Goal: Information Seeking & Learning: Learn about a topic

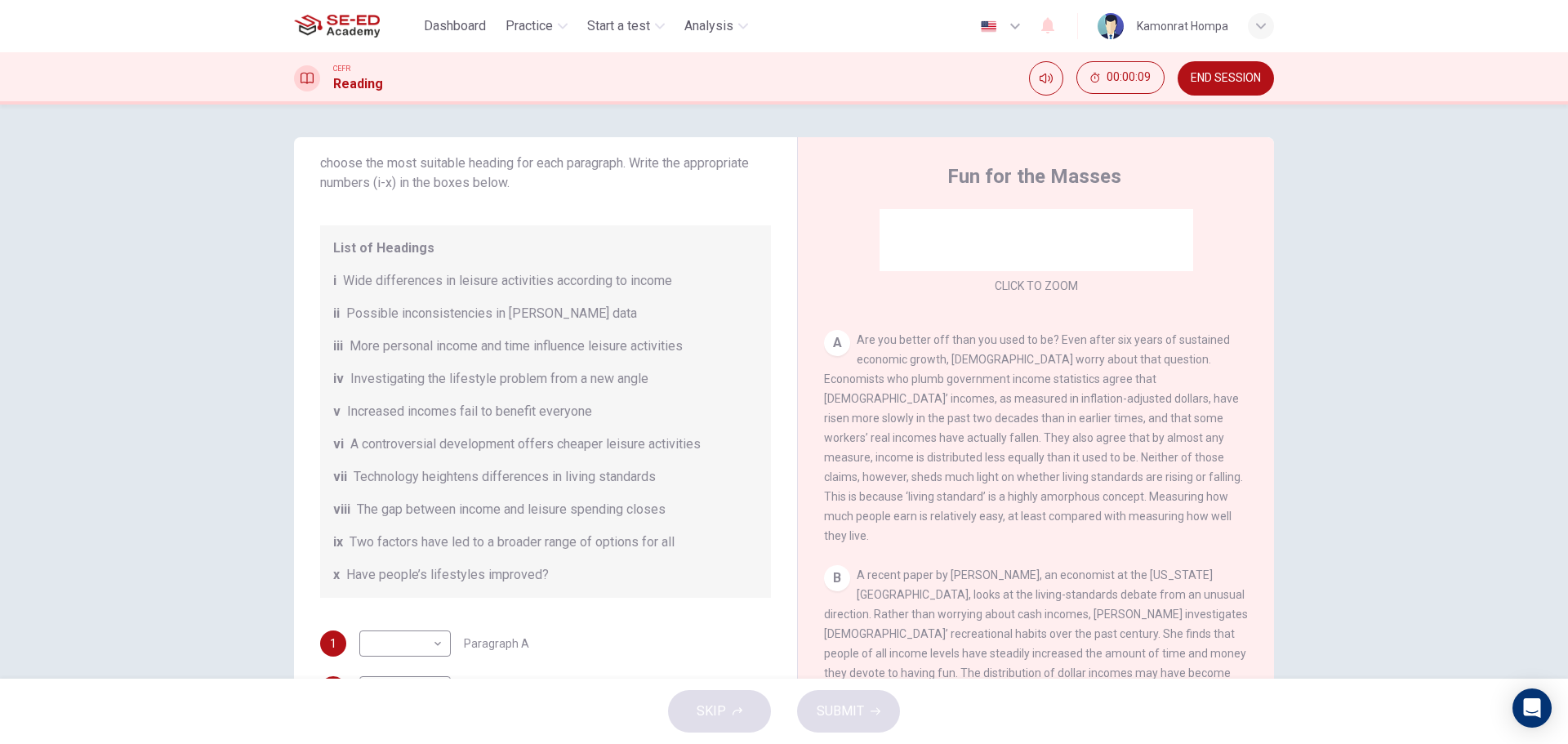
scroll to position [245, 0]
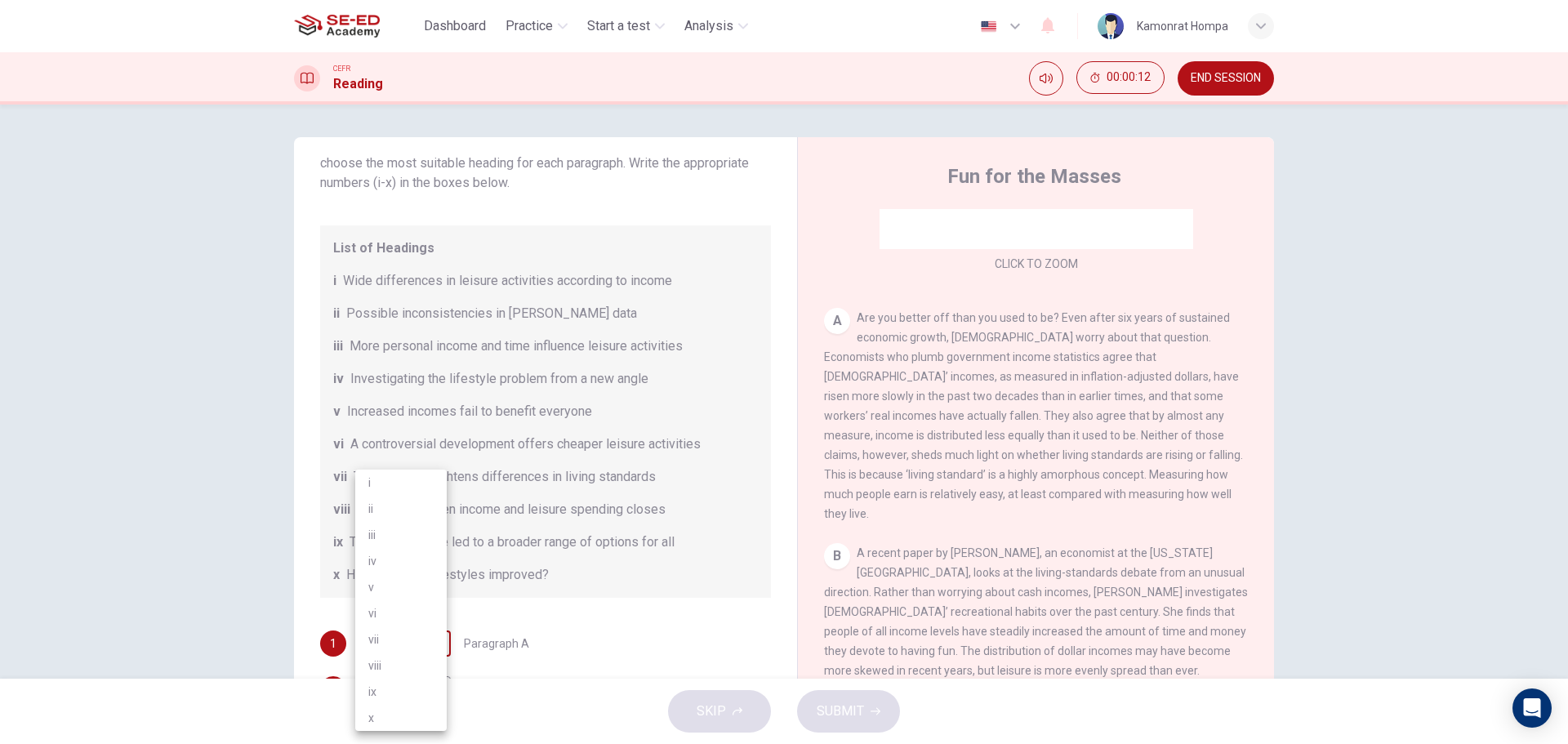
click at [423, 637] on body "This site uses cookies, as explained in our Privacy Policy . If you agree to th…" at bounding box center [784, 372] width 1568 height 744
click at [604, 623] on div at bounding box center [784, 372] width 1568 height 744
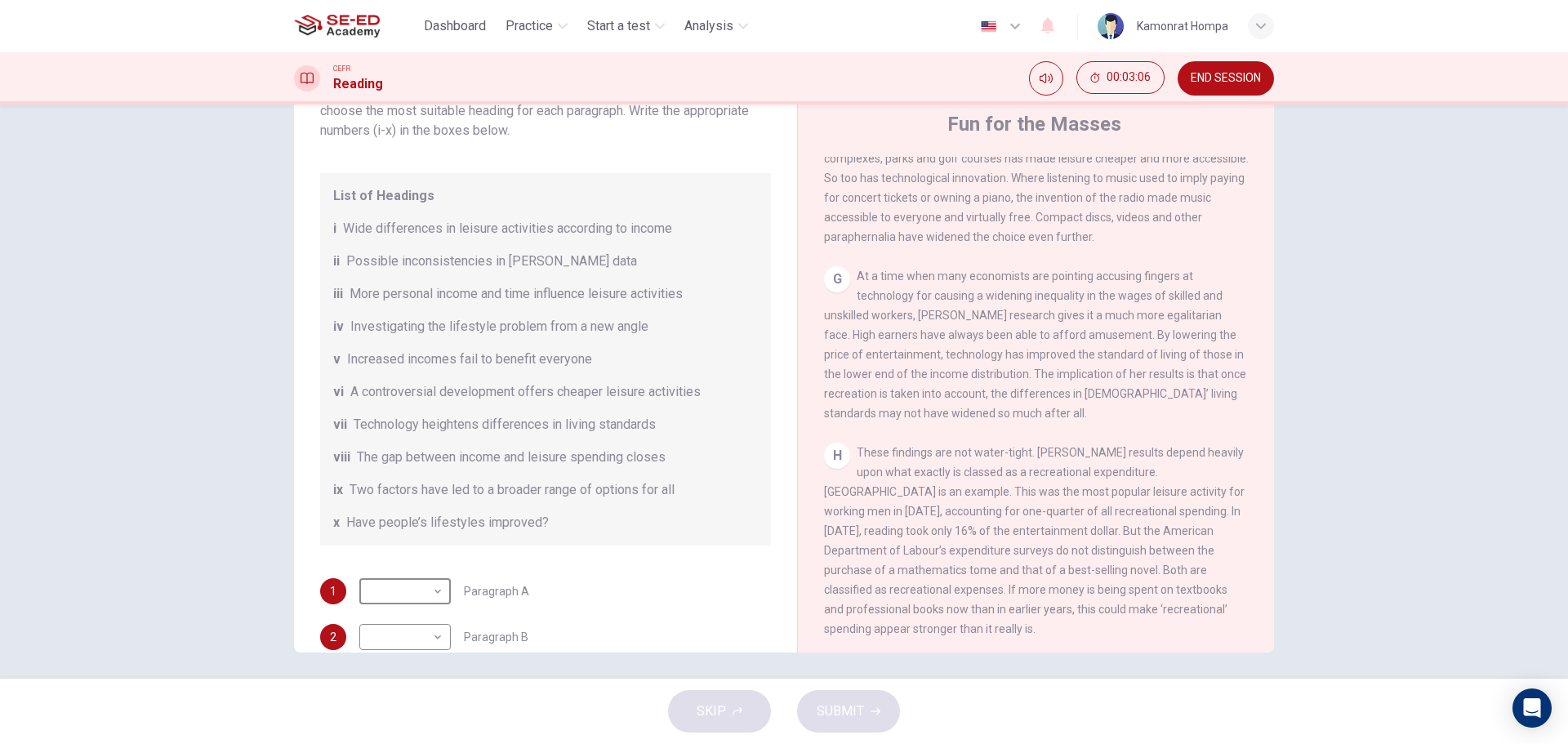
scroll to position [59, 0]
drag, startPoint x: 1254, startPoint y: 534, endPoint x: 1257, endPoint y: 548, distance: 14.3
click at [1257, 548] on div "CLICK TO ZOOM Click to Zoom A Are you better off than you used to be? Even afte…" at bounding box center [1046, 398] width 446 height 495
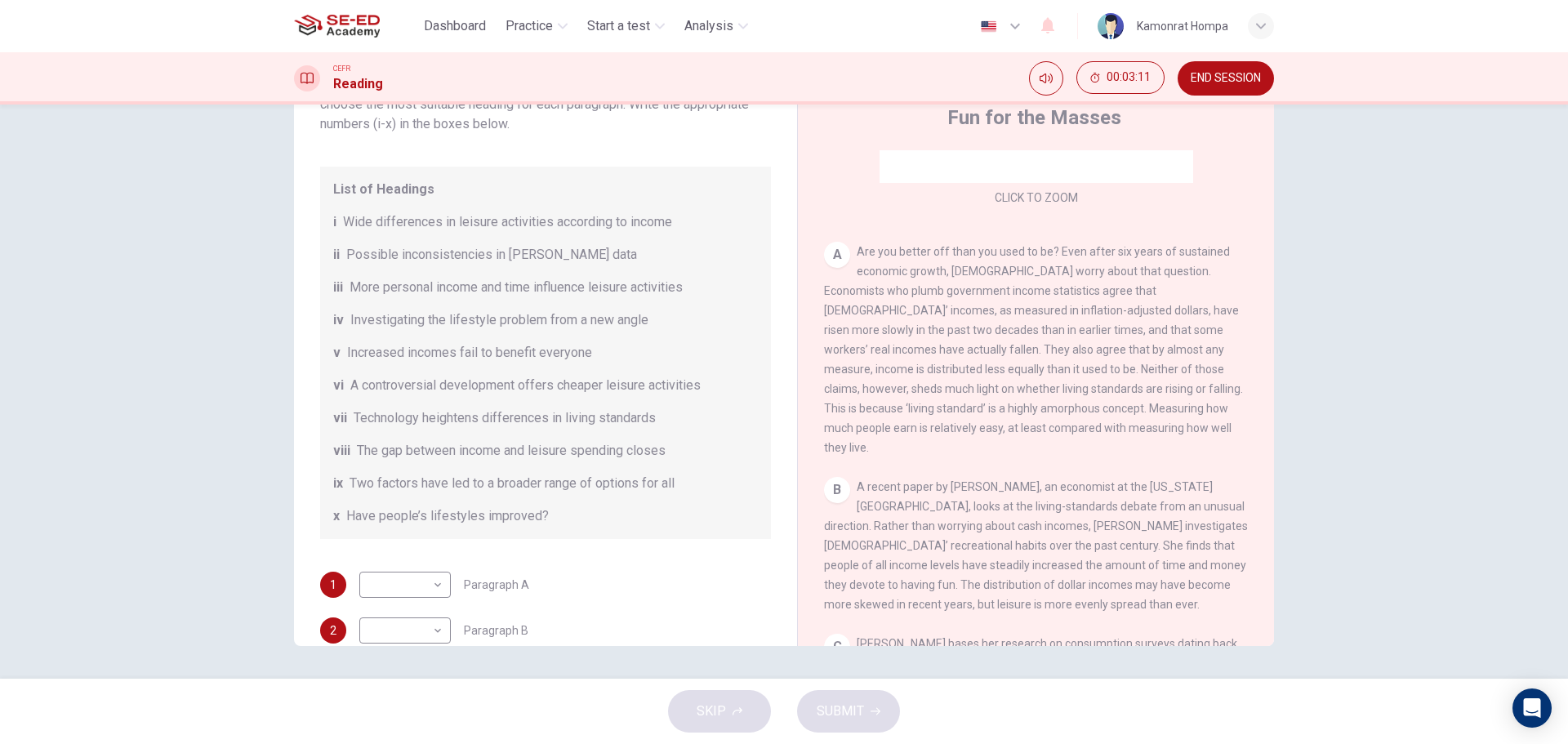
scroll to position [0, 0]
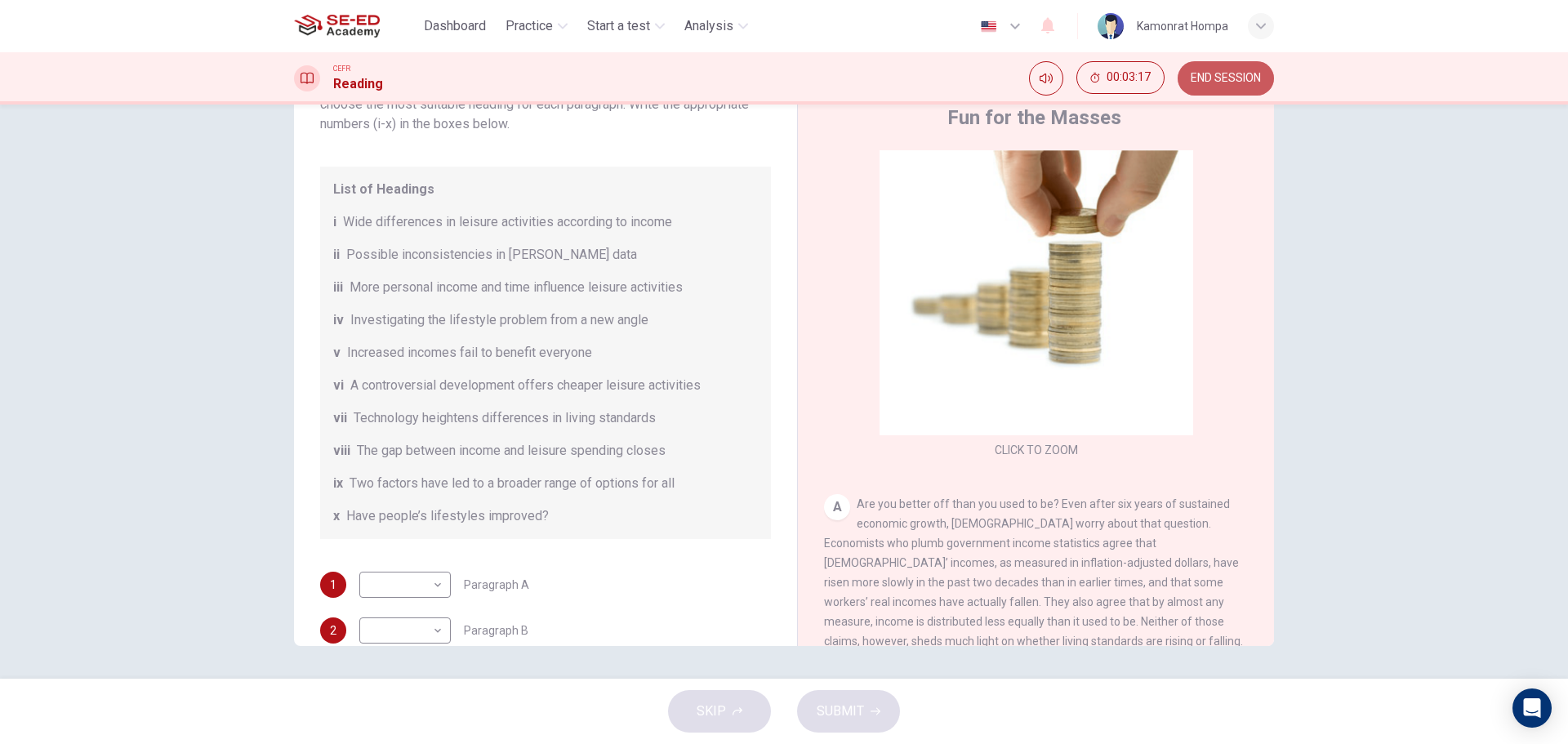
click at [1211, 82] on span "END SESSION" at bounding box center [1226, 78] width 70 height 13
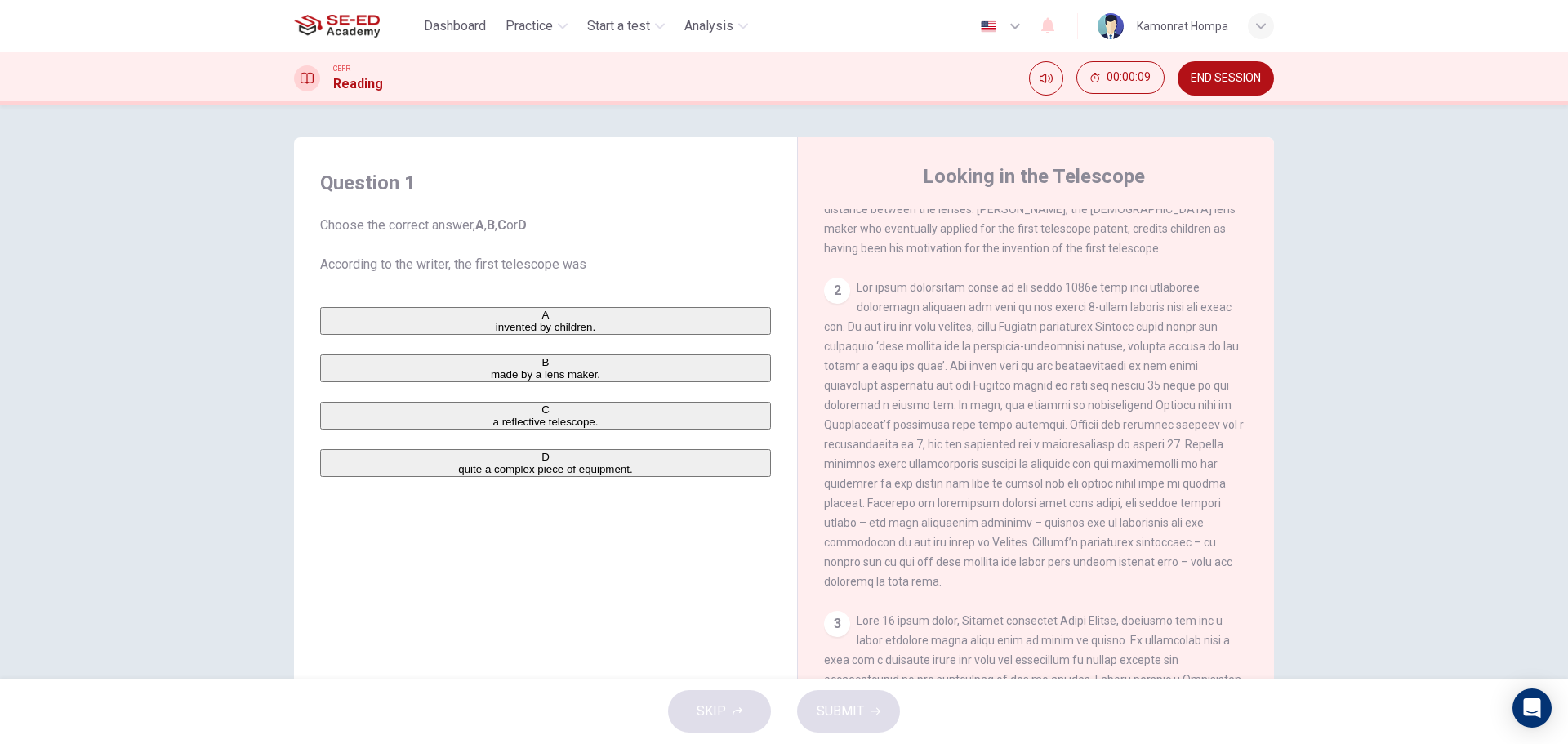
scroll to position [211, 0]
